Goal: Task Accomplishment & Management: Manage account settings

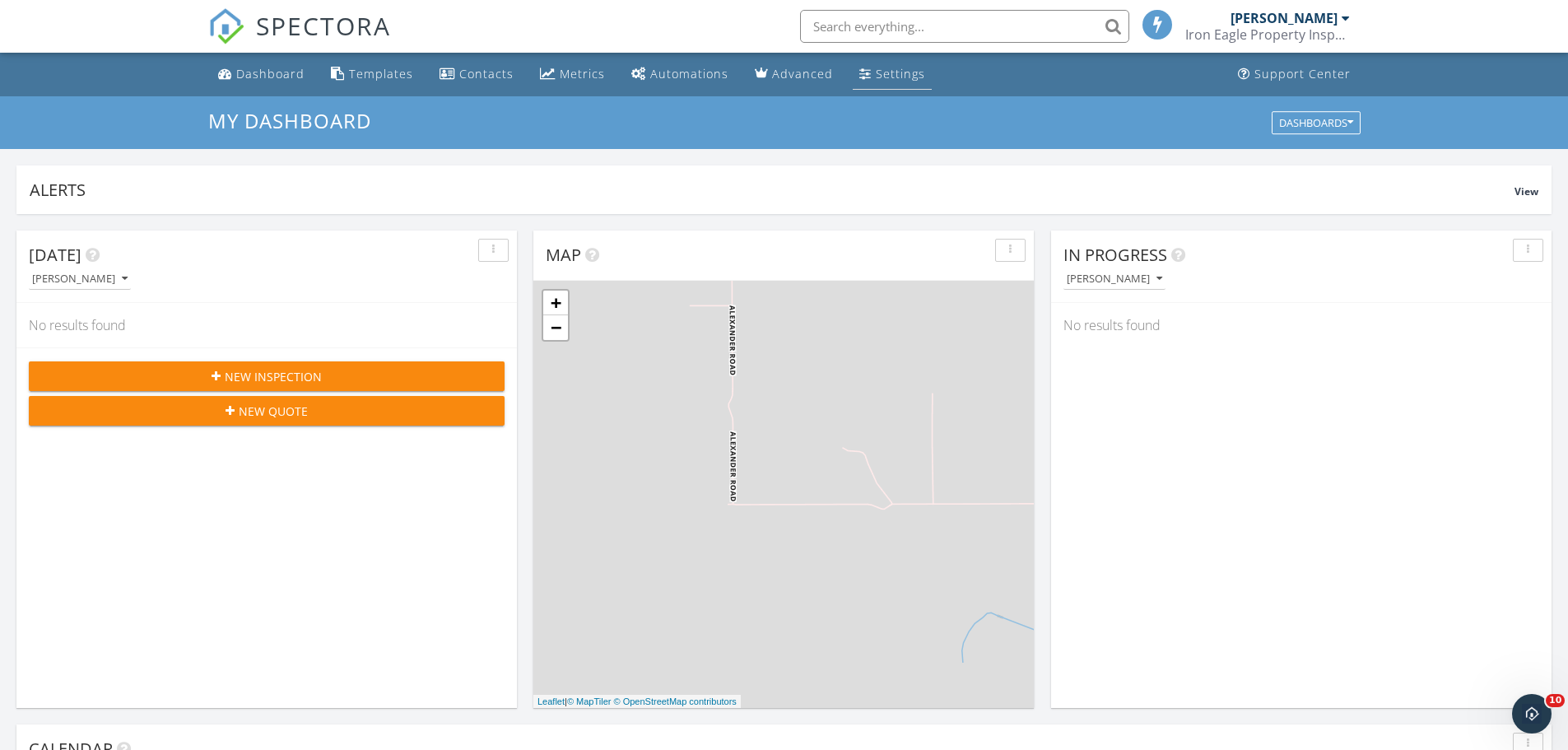
click at [876, 76] on div "Settings" at bounding box center [900, 74] width 49 height 15
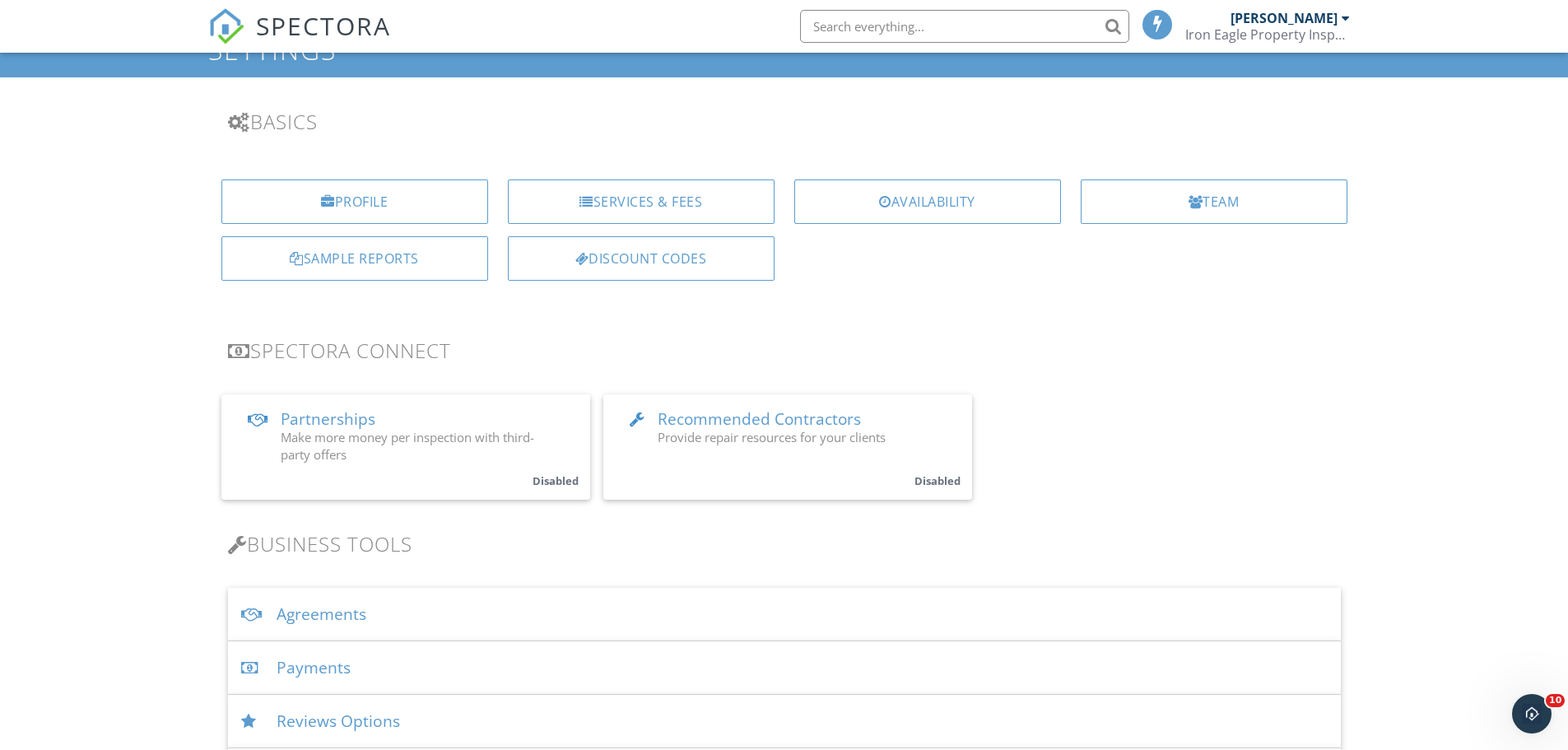
scroll to position [165, 0]
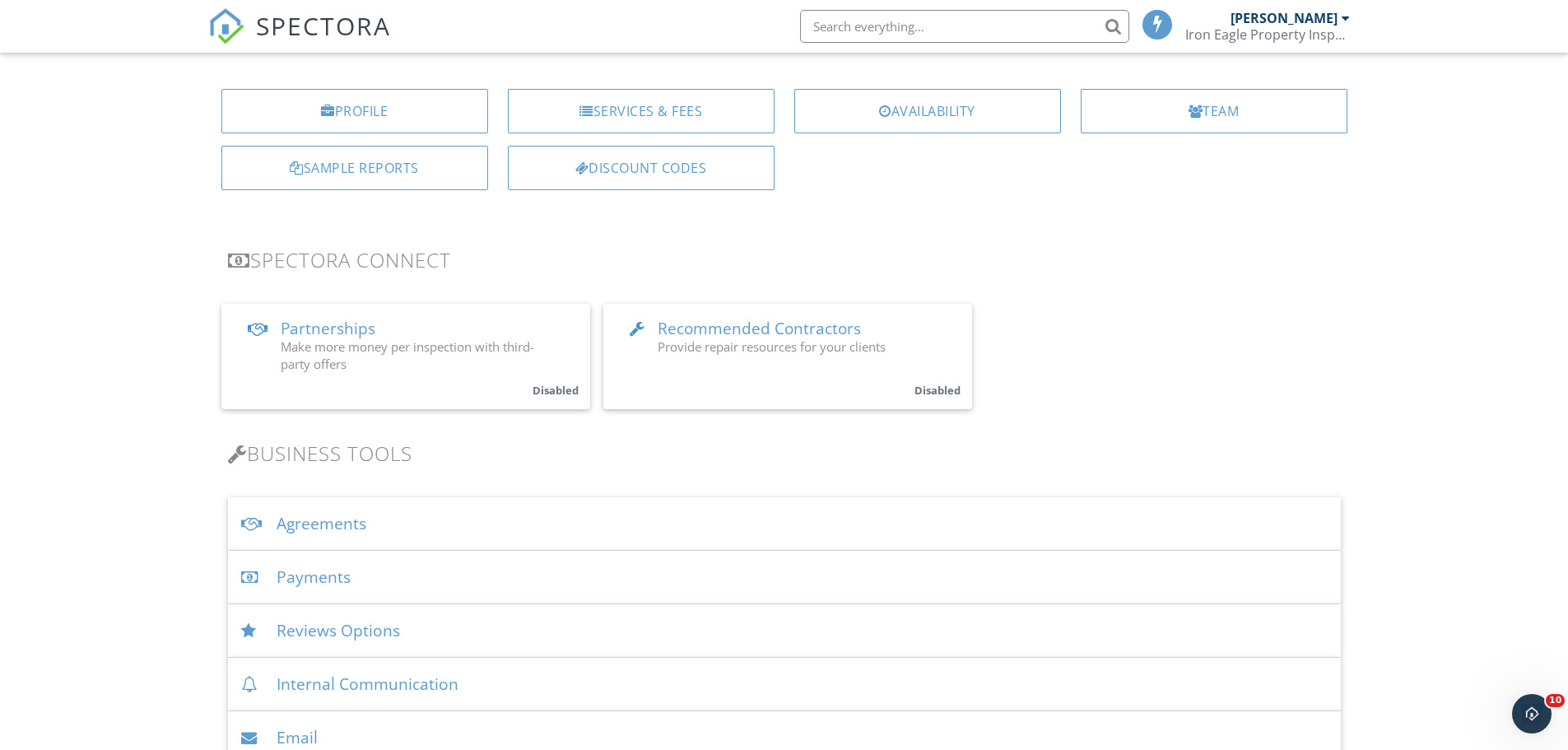
click at [346, 578] on div "Payments" at bounding box center [784, 577] width 1113 height 54
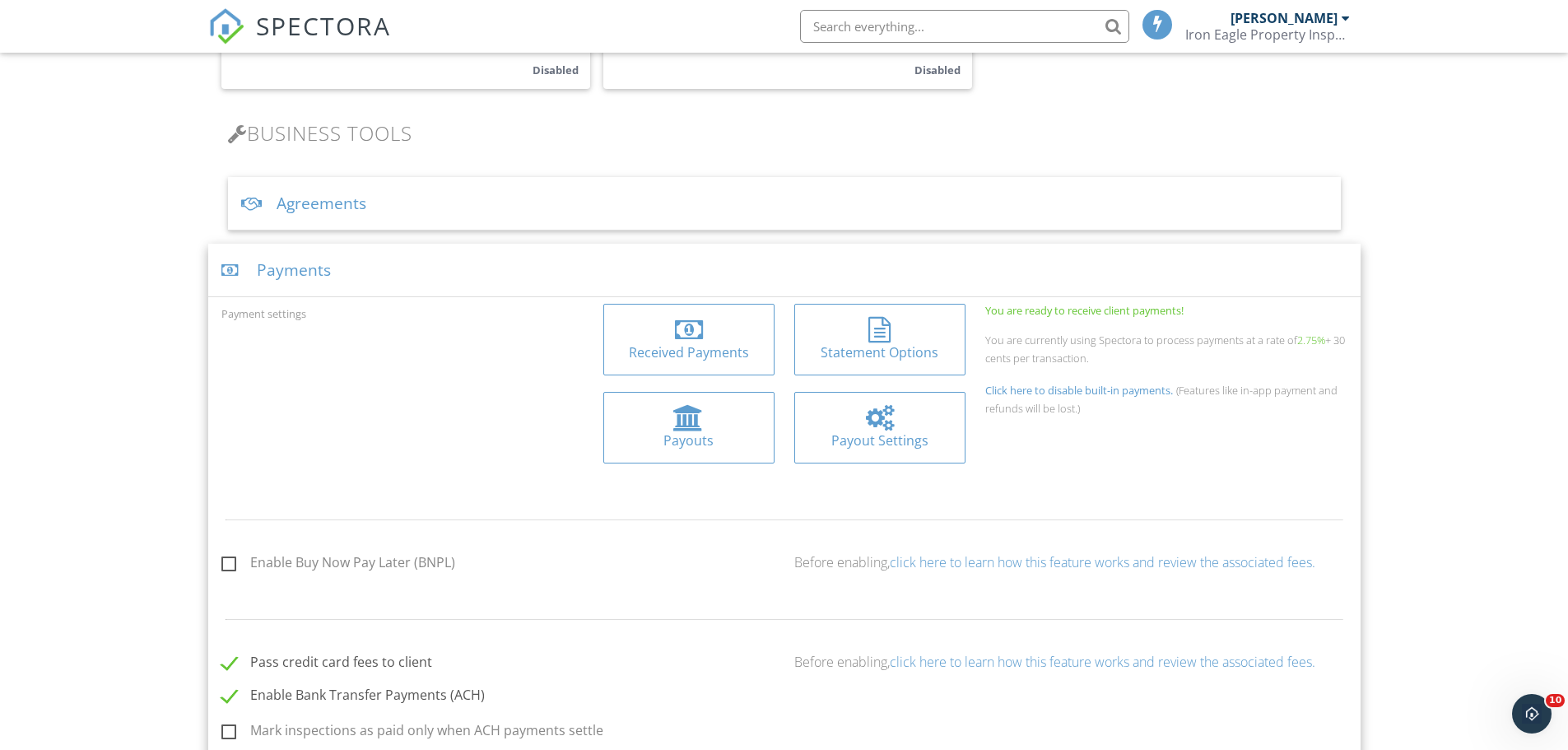
scroll to position [494, 0]
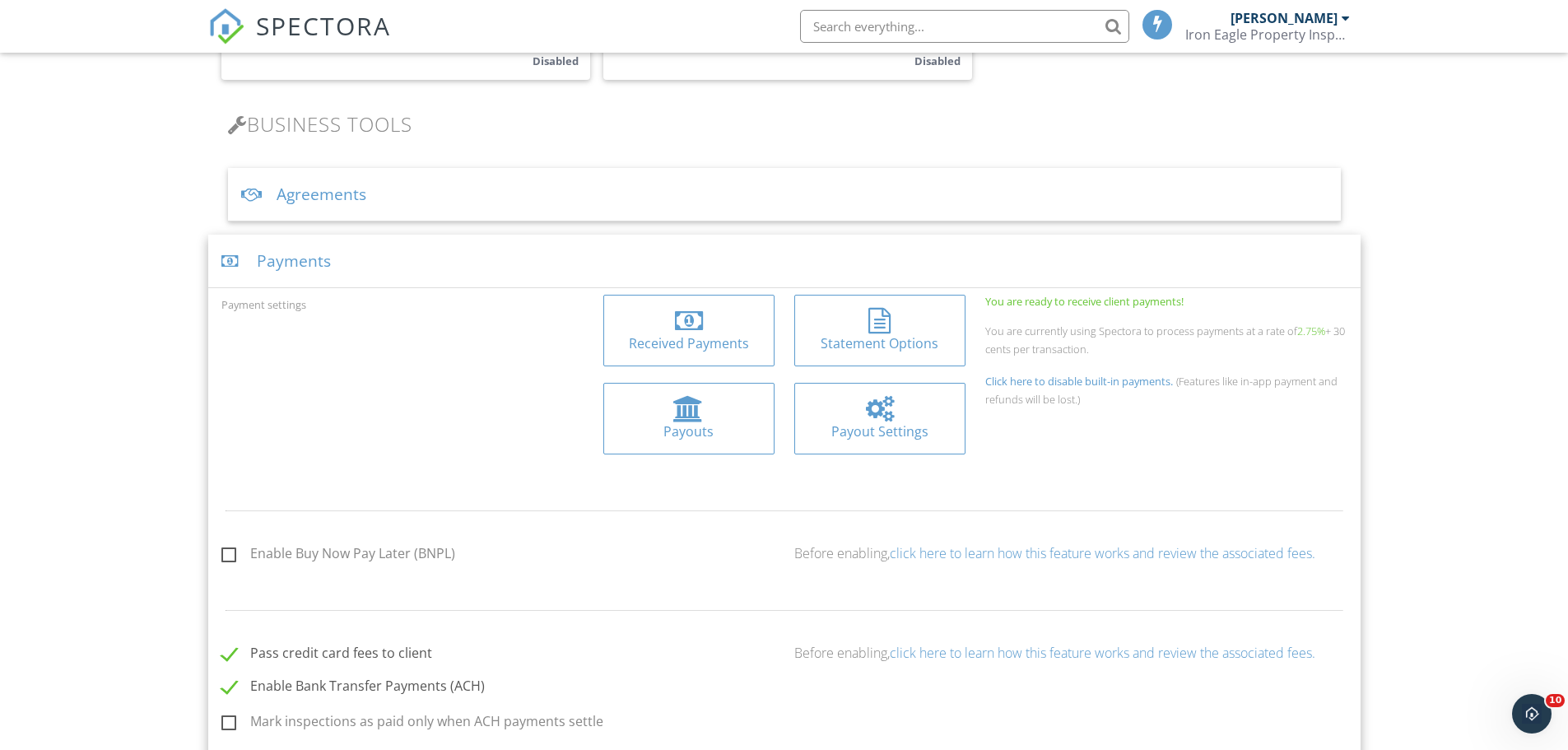
click at [684, 415] on div at bounding box center [688, 409] width 31 height 26
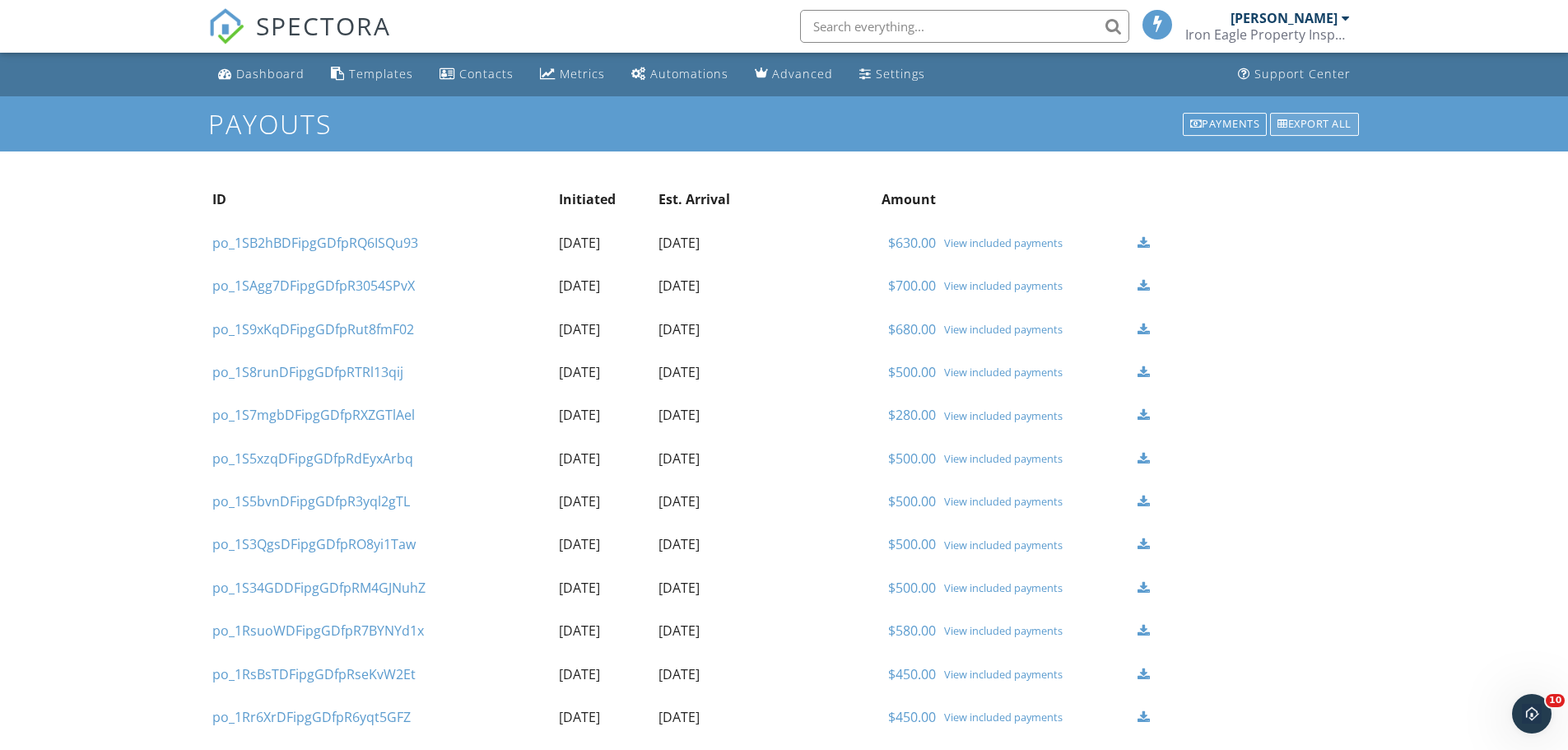
click at [1321, 121] on div "Export all" at bounding box center [1314, 124] width 89 height 23
click at [1203, 121] on div "Payments" at bounding box center [1225, 124] width 85 height 23
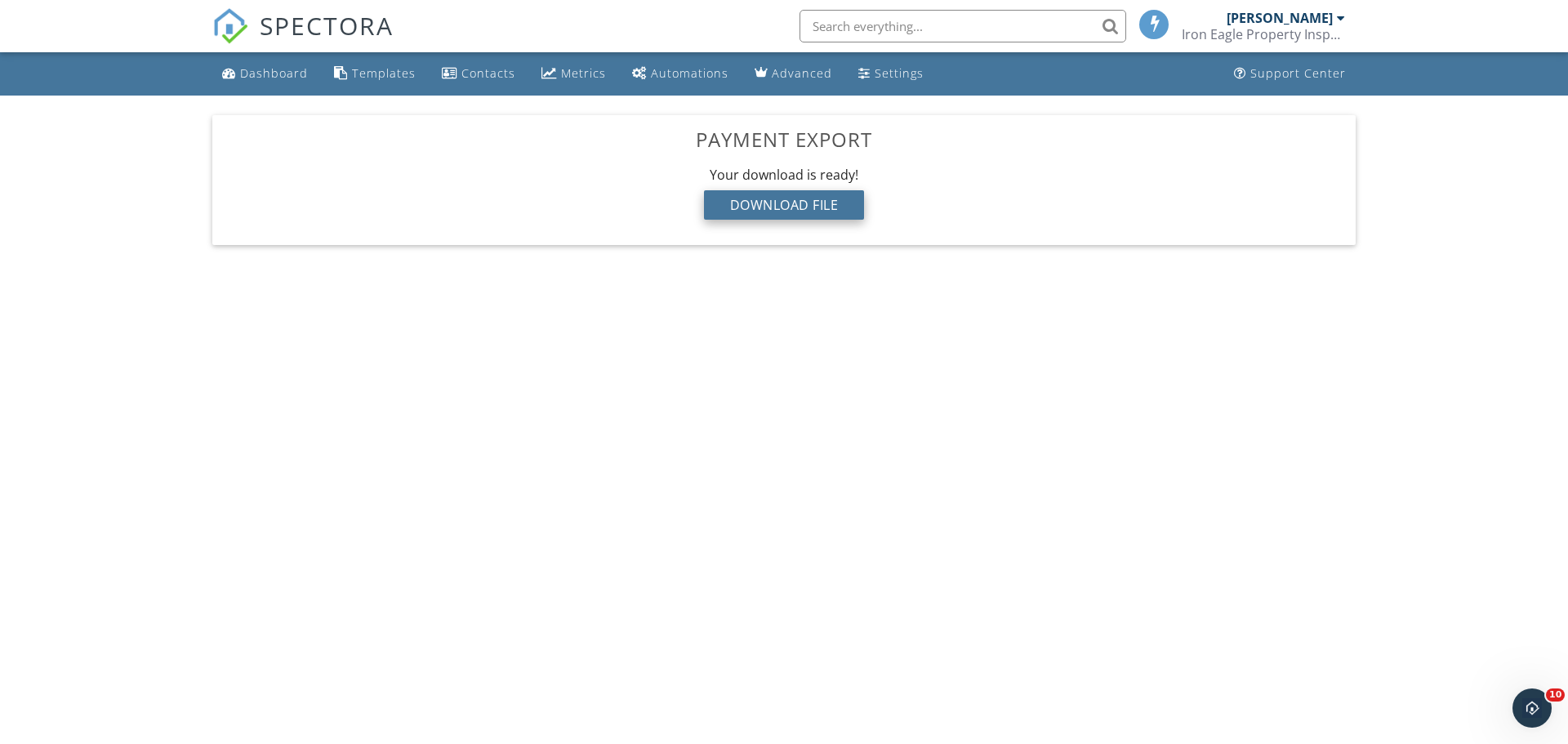
click at [821, 206] on div "Download File" at bounding box center [784, 205] width 161 height 29
